Goal: Check status

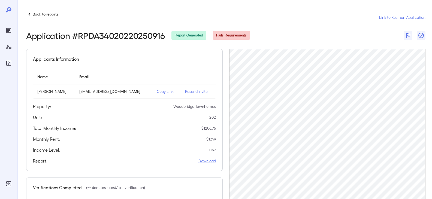
click at [278, 26] on header "Back to reports Link to Resman Application Application # RPDA34020220250916 Rep…" at bounding box center [225, 25] width 399 height 29
drag, startPoint x: 315, startPoint y: 19, endPoint x: 133, endPoint y: 58, distance: 186.3
click at [313, 19] on div "Back to reports Link to Resman Application" at bounding box center [225, 17] width 399 height 13
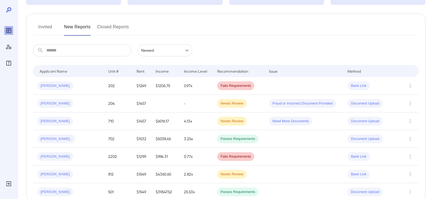
scroll to position [55, 0]
click at [410, 86] on icon "Row Actions" at bounding box center [410, 85] width 6 height 7
click at [409, 104] on li "View Report" at bounding box center [410, 105] width 43 height 9
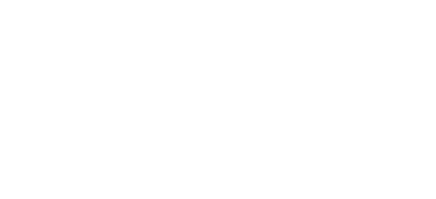
scroll to position [0, 0]
